Goal: Task Accomplishment & Management: Use online tool/utility

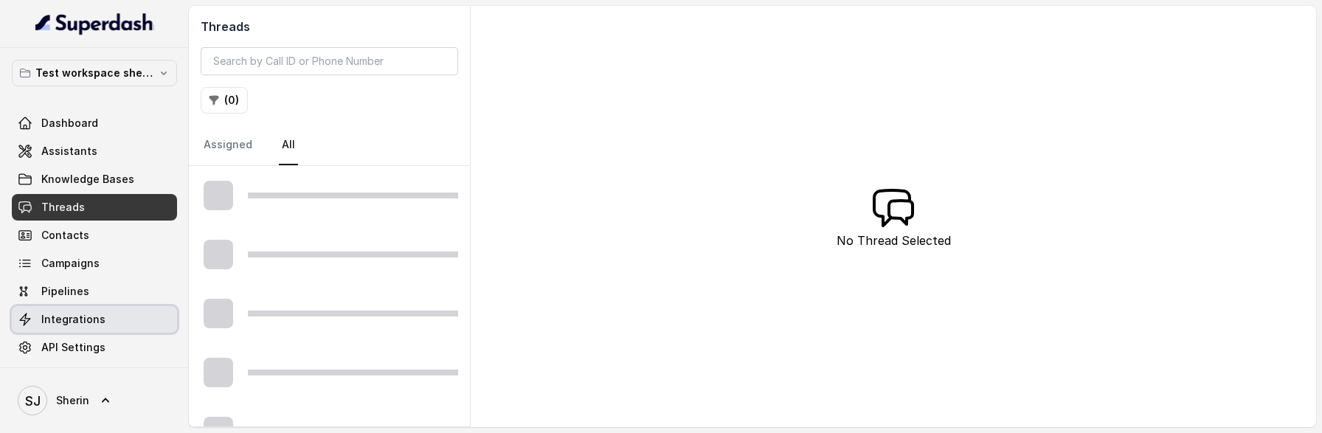
click at [116, 306] on link "Integrations" at bounding box center [94, 319] width 165 height 27
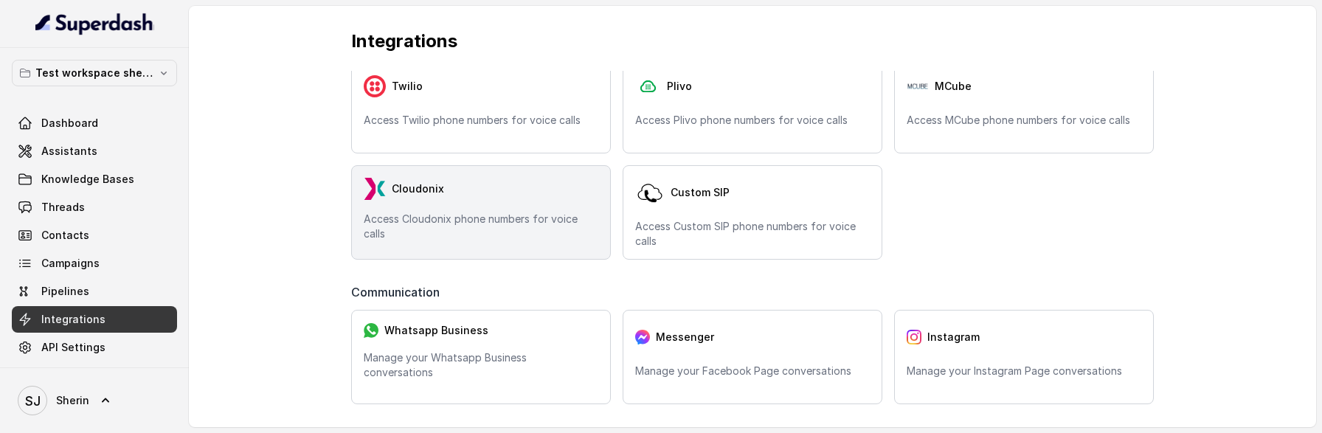
scroll to position [64, 0]
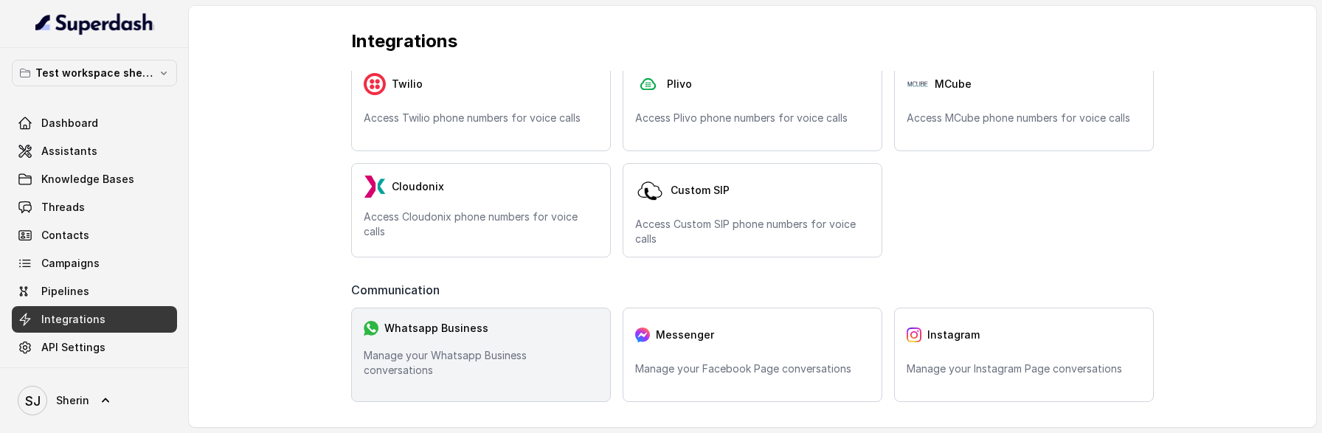
click at [498, 336] on div "Whatsapp Business" at bounding box center [481, 328] width 235 height 16
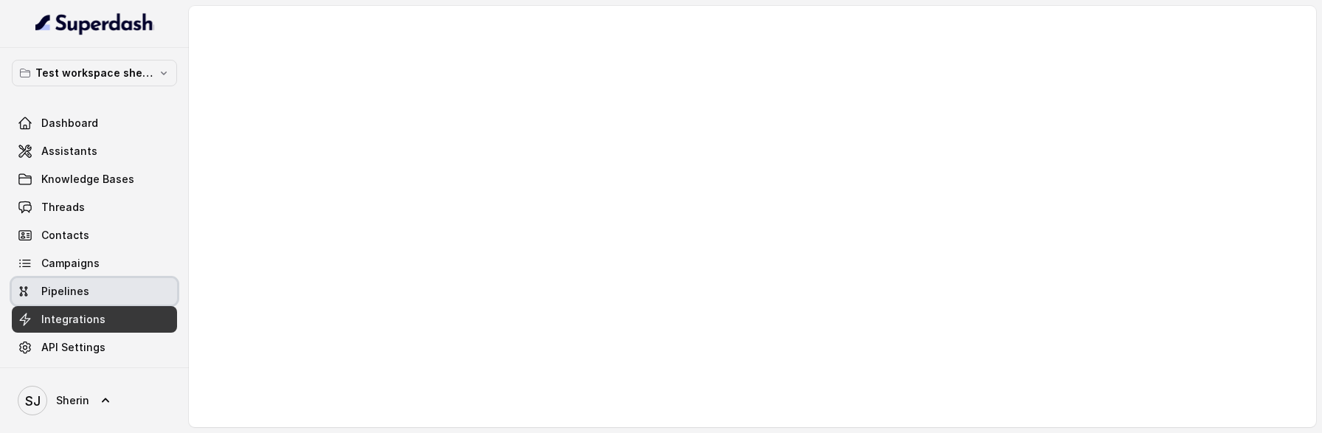
click at [148, 292] on link "Pipelines" at bounding box center [94, 291] width 165 height 27
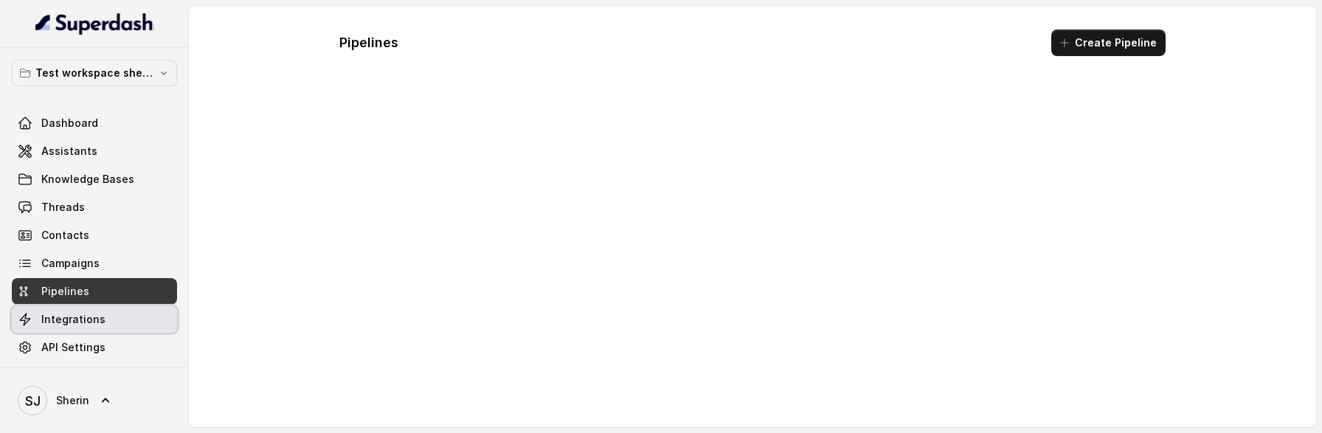
click at [148, 324] on link "Integrations" at bounding box center [94, 319] width 165 height 27
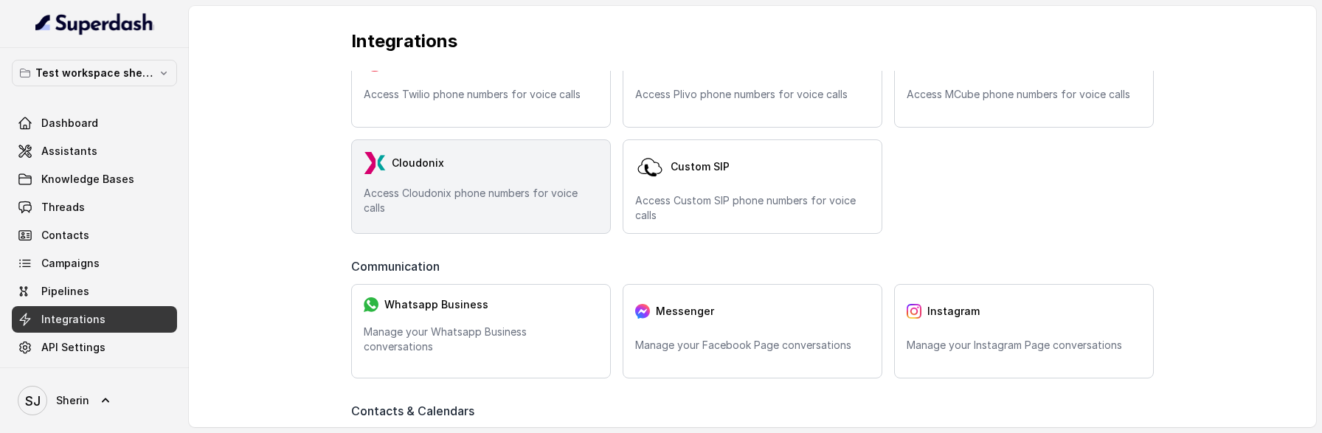
scroll to position [108, 0]
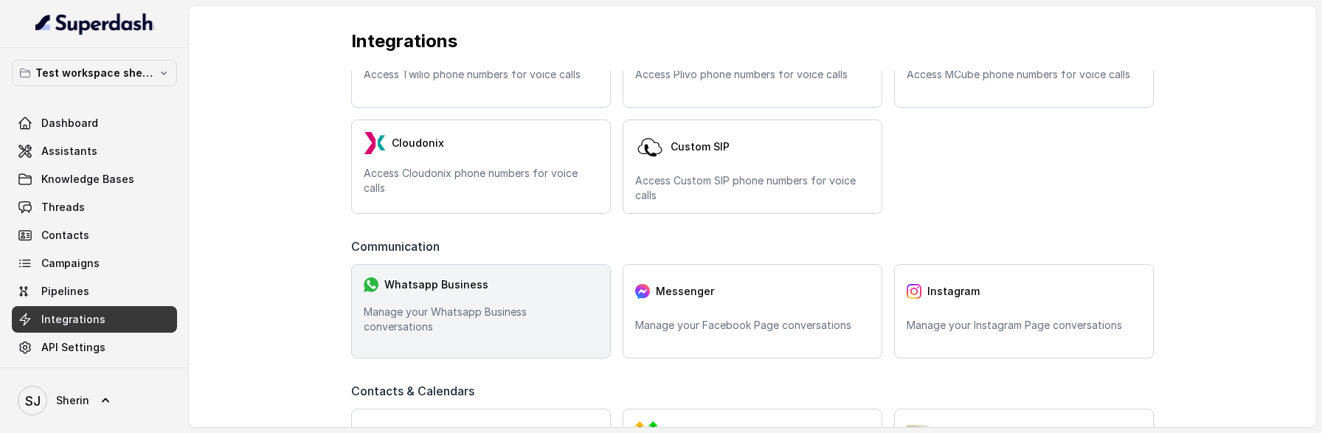
click at [440, 293] on div "Whatsapp Business" at bounding box center [481, 285] width 235 height 16
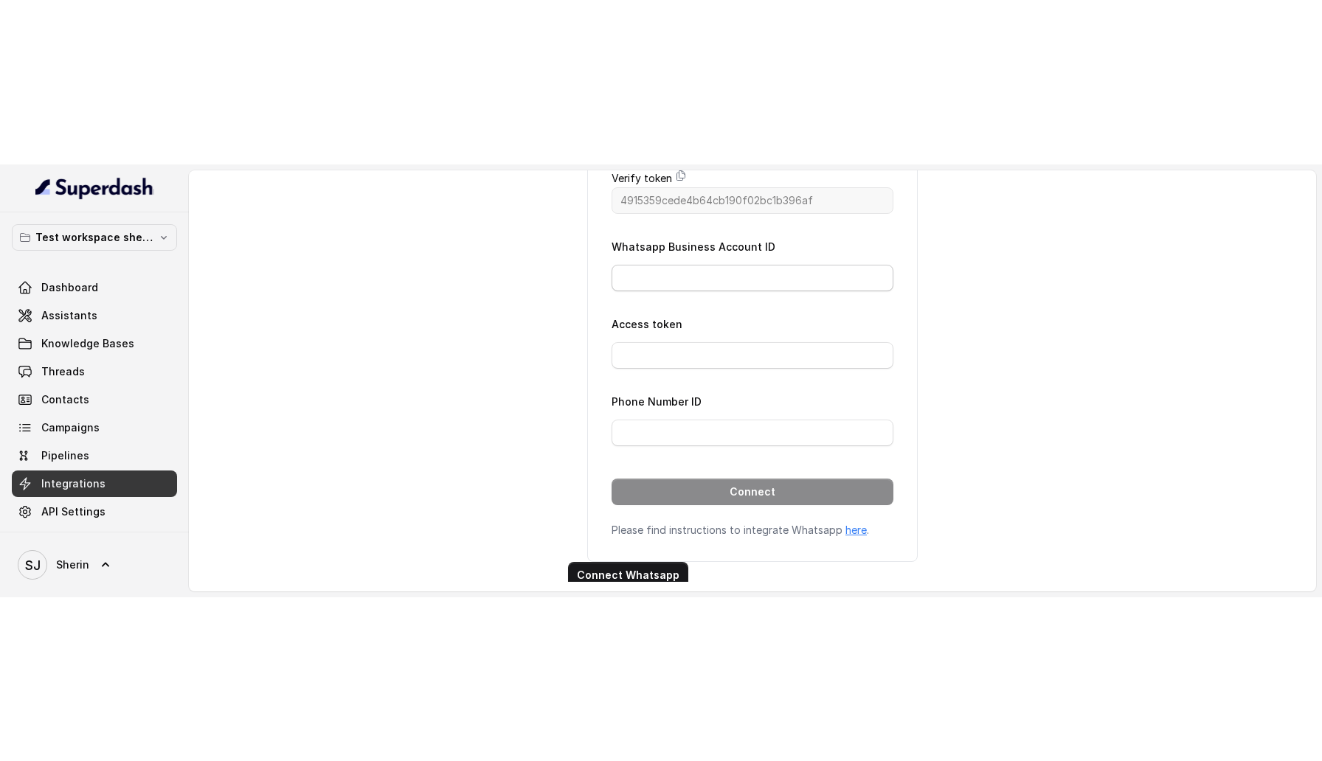
scroll to position [205, 0]
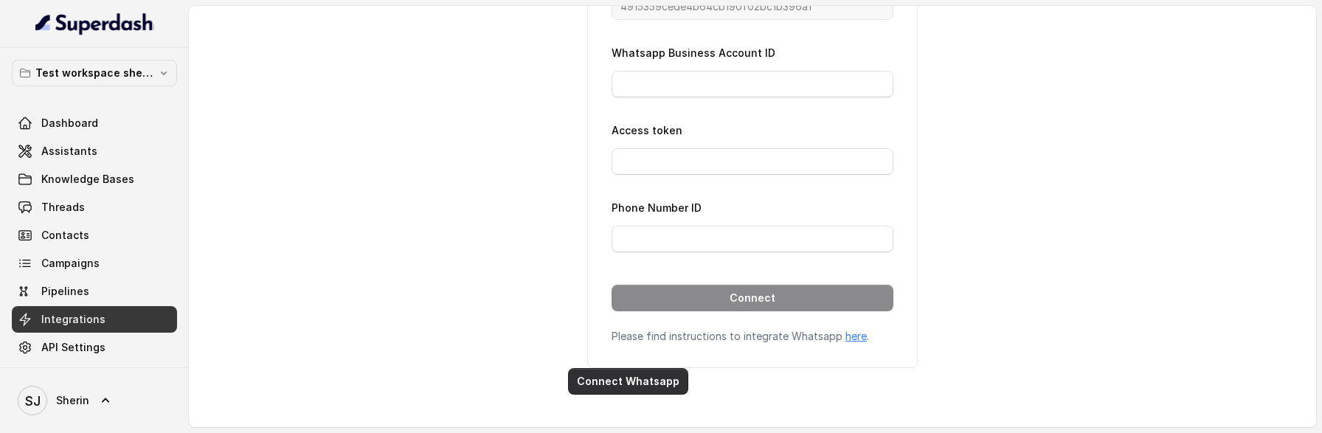
click at [656, 376] on button "Connect Whatsapp" at bounding box center [628, 381] width 120 height 27
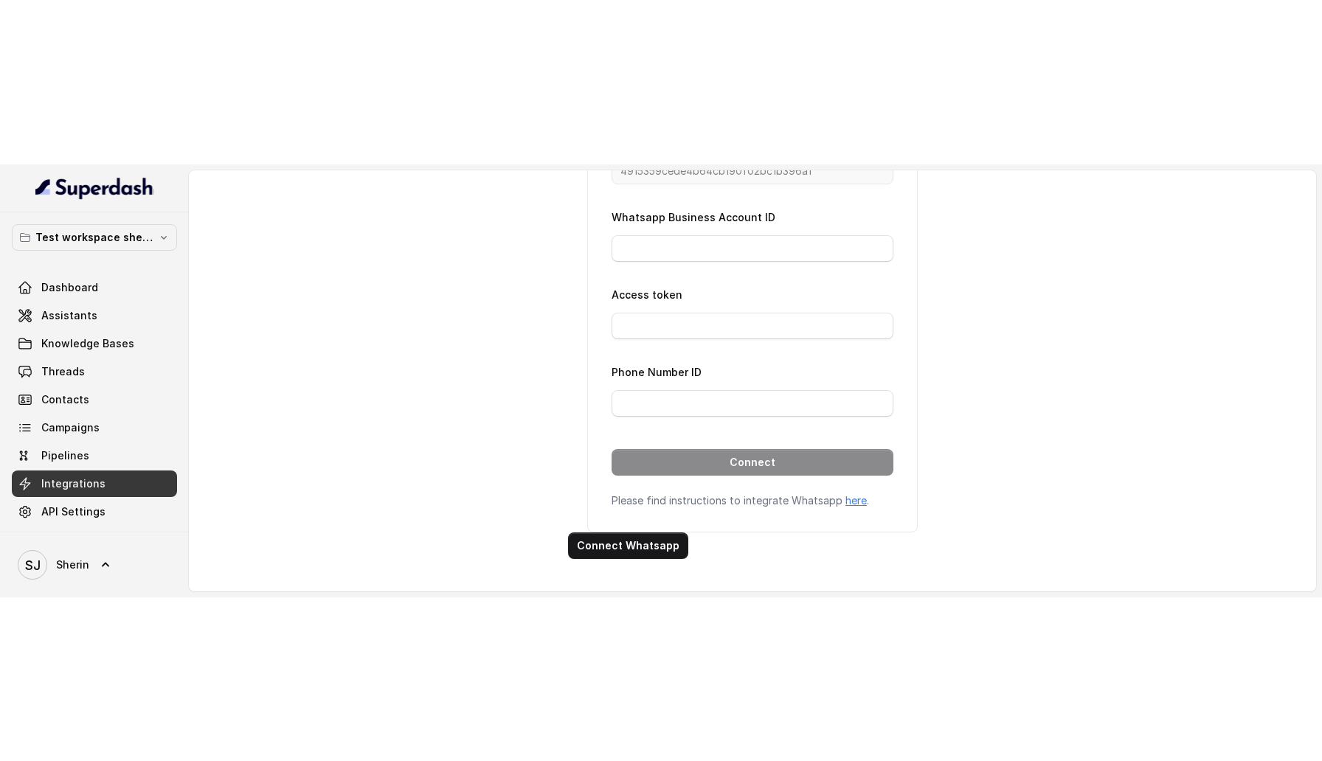
scroll to position [0, 0]
